Goal: Check status: Check status

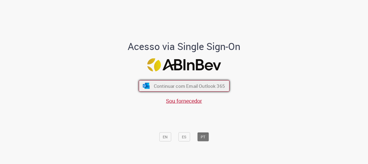
click at [191, 88] on span "Continuar com Email Outlook 365" at bounding box center [189, 86] width 71 height 6
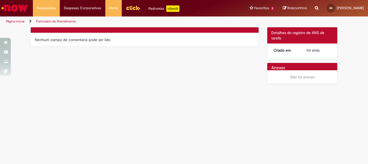
click at [10, 20] on link "Página inicial" at bounding box center [15, 21] width 19 height 4
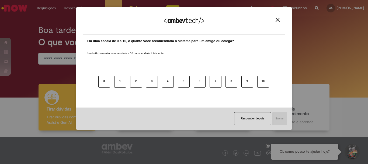
click at [278, 21] on img "Close" at bounding box center [278, 20] width 4 height 4
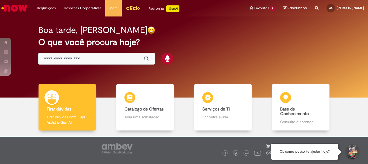
click at [222, 26] on div "Boa tarde, Albert" at bounding box center [184, 29] width 292 height 9
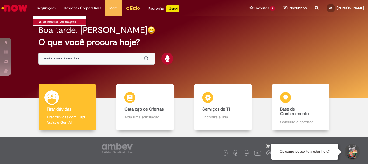
click at [44, 20] on link "Exibir Todas as Solicitações" at bounding box center [62, 22] width 59 height 6
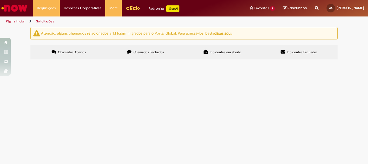
click at [144, 52] on span "Chamados Fechados" at bounding box center [148, 52] width 31 height 4
click at [0, 0] on span "Cadastro de Material" at bounding box center [0, 0] width 0 height 0
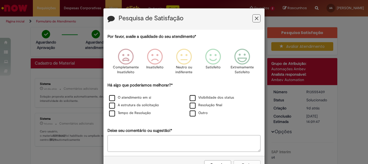
click at [256, 20] on icon "Feedback" at bounding box center [257, 19] width 4 height 6
